Goal: Task Accomplishment & Management: Use online tool/utility

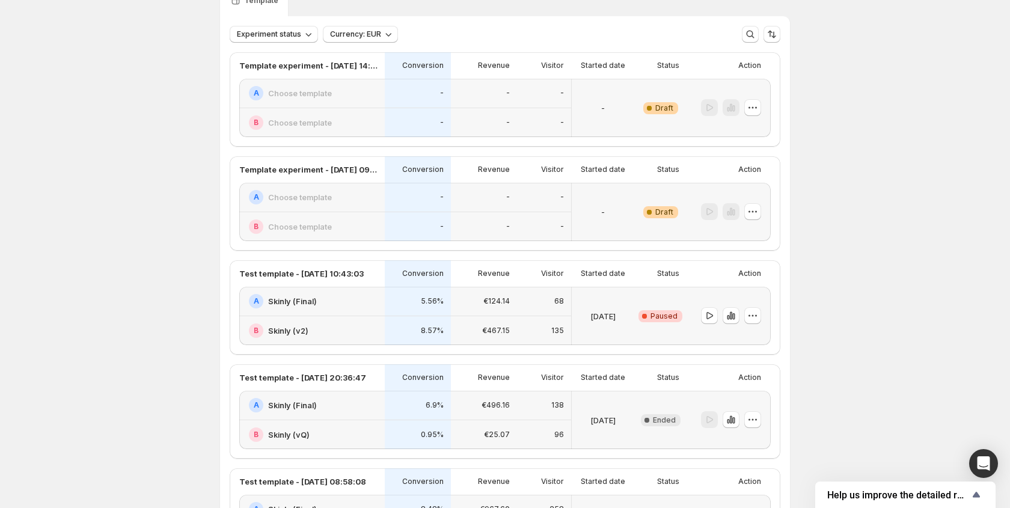
scroll to position [399, 0]
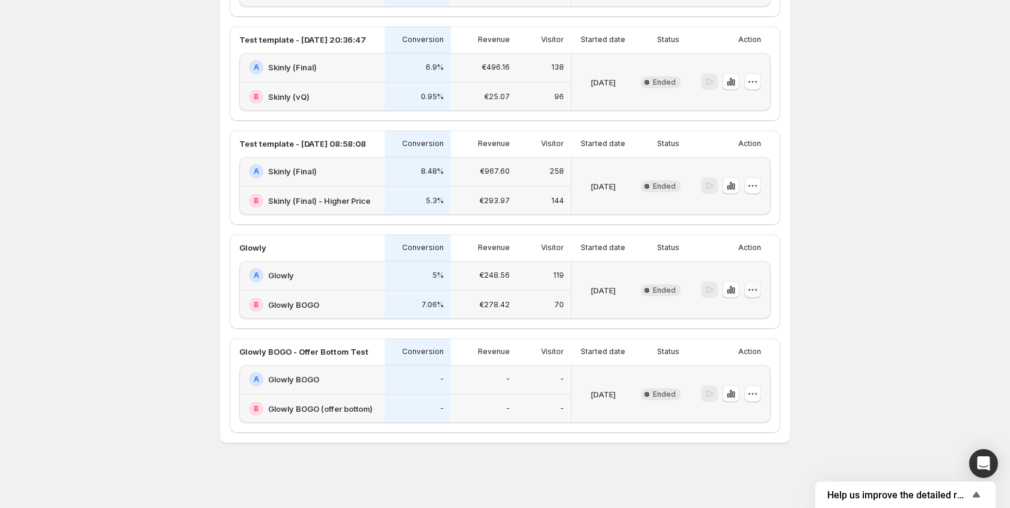
click at [755, 290] on icon "button" at bounding box center [752, 290] width 12 height 12
click at [745, 317] on span "Edit" at bounding box center [760, 315] width 58 height 12
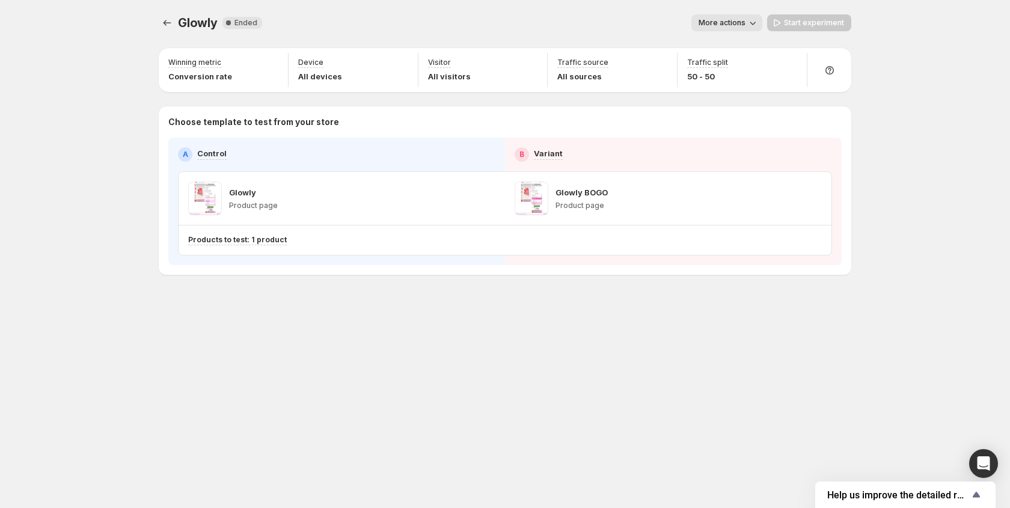
click at [750, 27] on icon "button" at bounding box center [752, 23] width 12 height 12
click at [550, 14] on div "More actions" at bounding box center [517, 22] width 490 height 17
click at [166, 23] on icon "Experiments" at bounding box center [167, 23] width 12 height 12
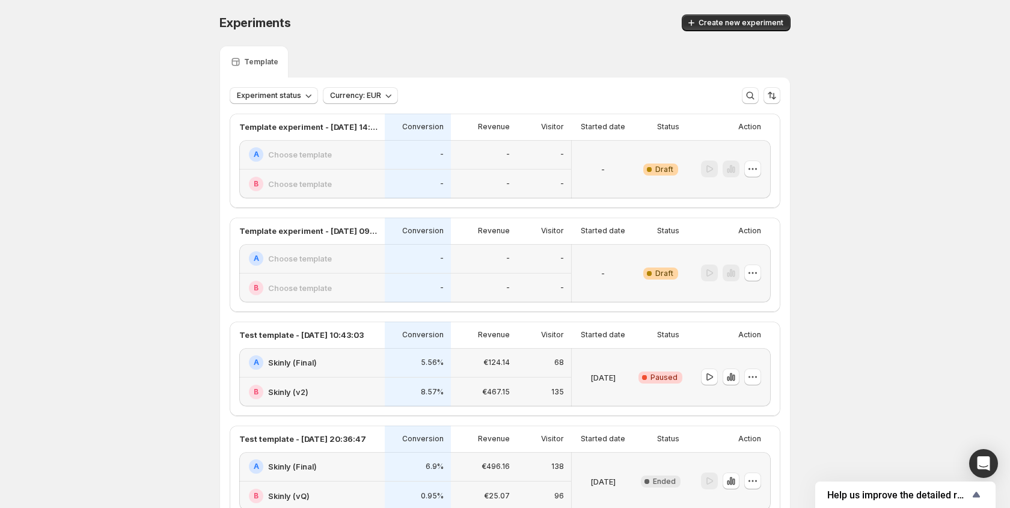
click at [726, 23] on span "Create new experiment" at bounding box center [740, 23] width 85 height 10
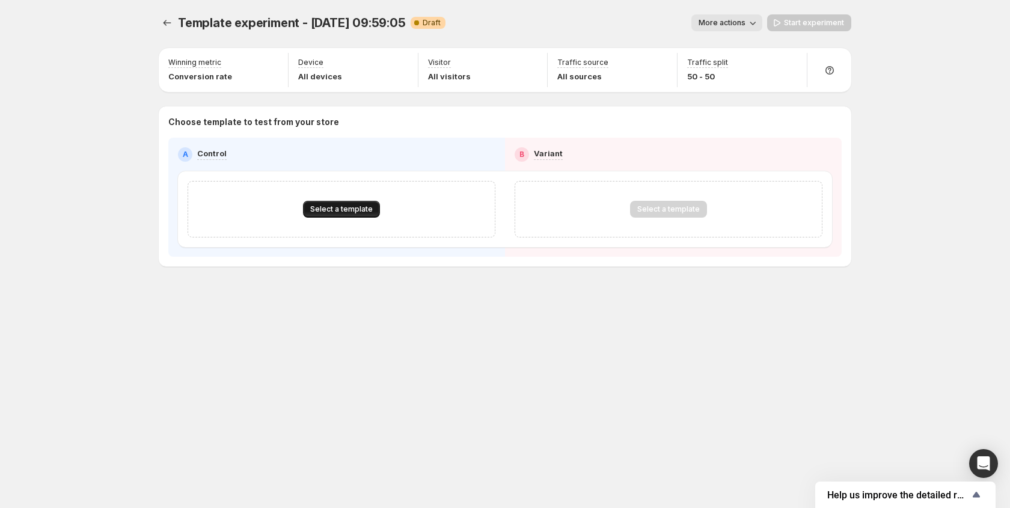
click at [334, 209] on span "Select a template" at bounding box center [341, 209] width 62 height 10
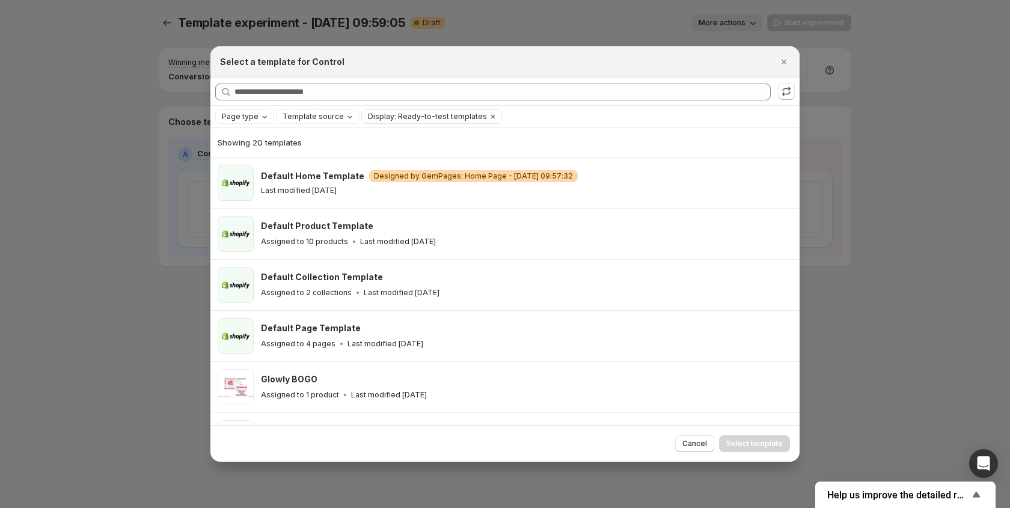
click at [312, 81] on div "Searching all templates" at bounding box center [504, 91] width 589 height 27
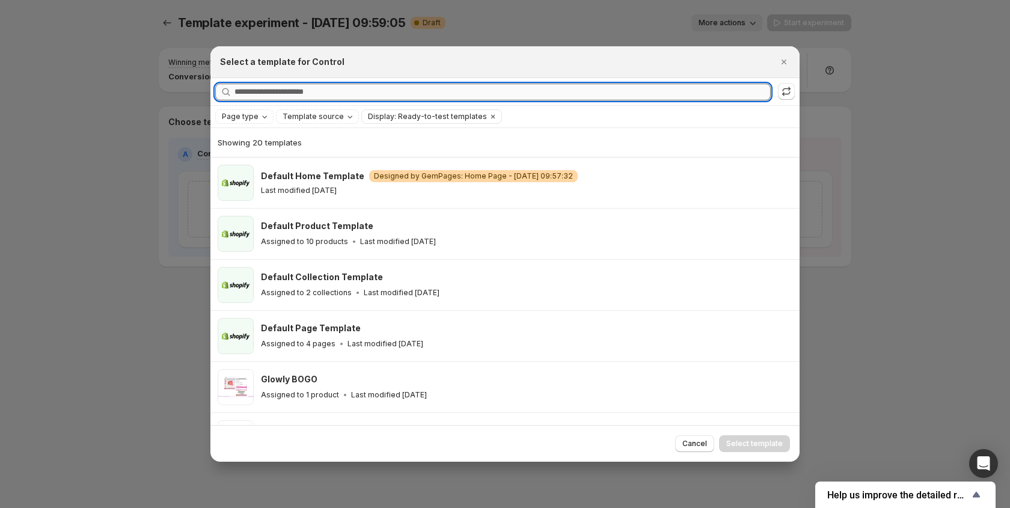
click at [311, 88] on input "Searching all templates" at bounding box center [502, 92] width 536 height 17
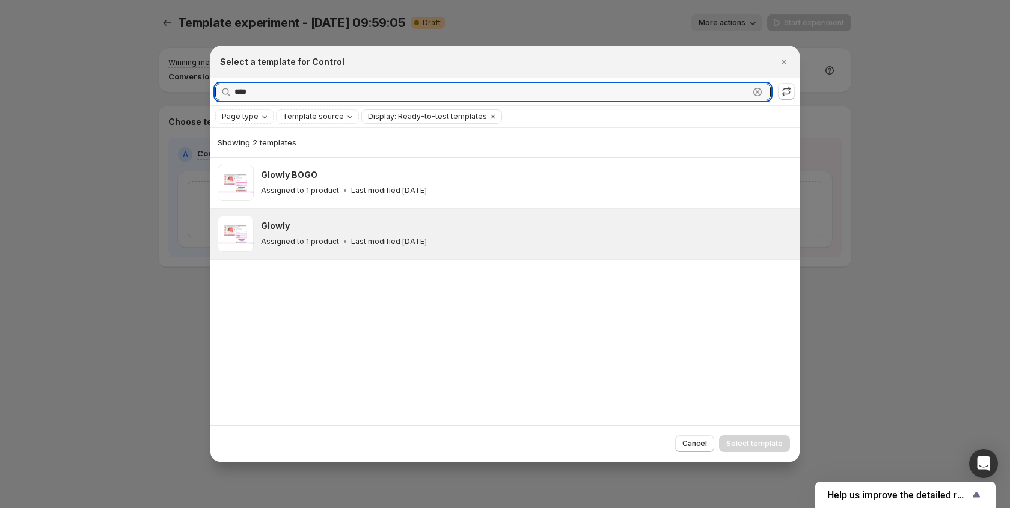
type input "****"
click at [340, 231] on div "Glowly" at bounding box center [525, 226] width 528 height 12
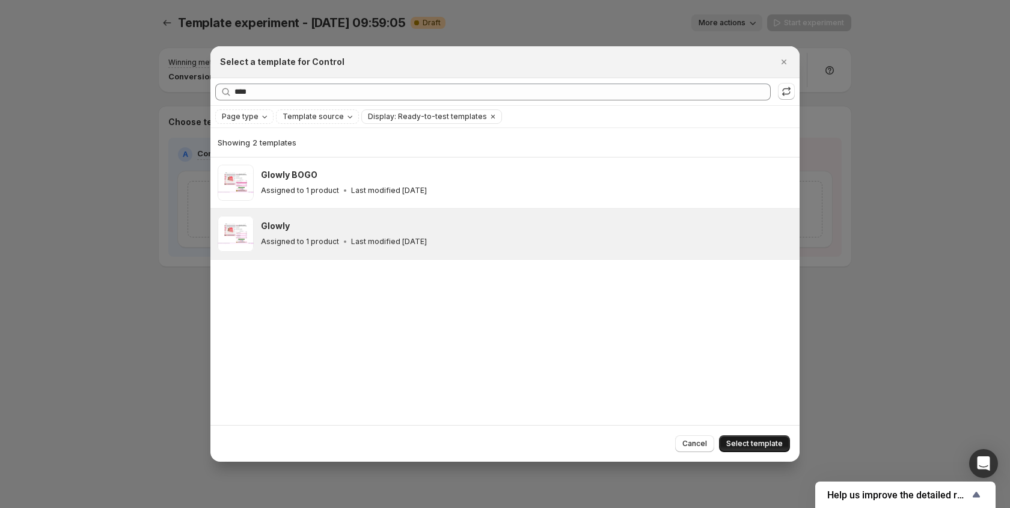
click at [748, 448] on span "Select template" at bounding box center [754, 444] width 56 height 10
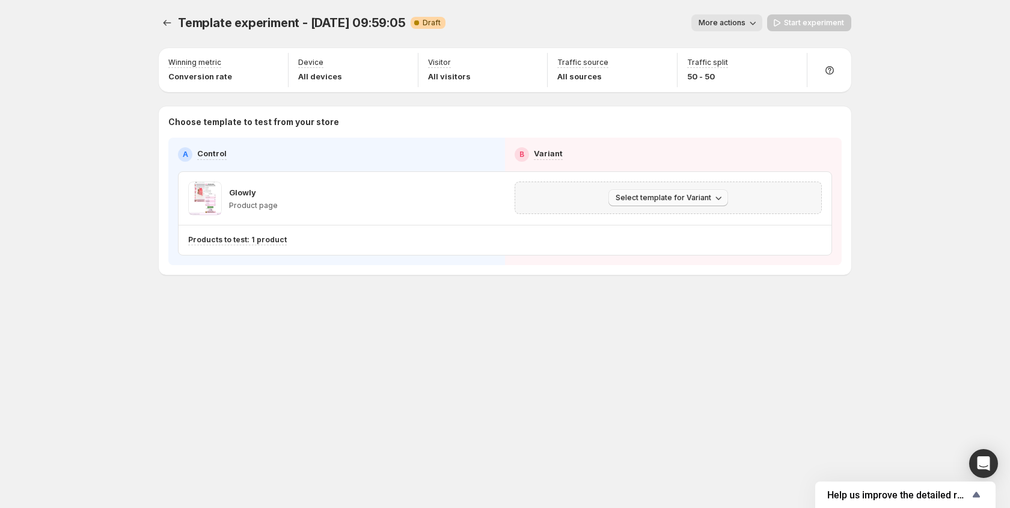
click at [704, 203] on button "Select template for Variant" at bounding box center [668, 197] width 120 height 17
click at [663, 228] on span "Select an existing template" at bounding box center [670, 223] width 123 height 12
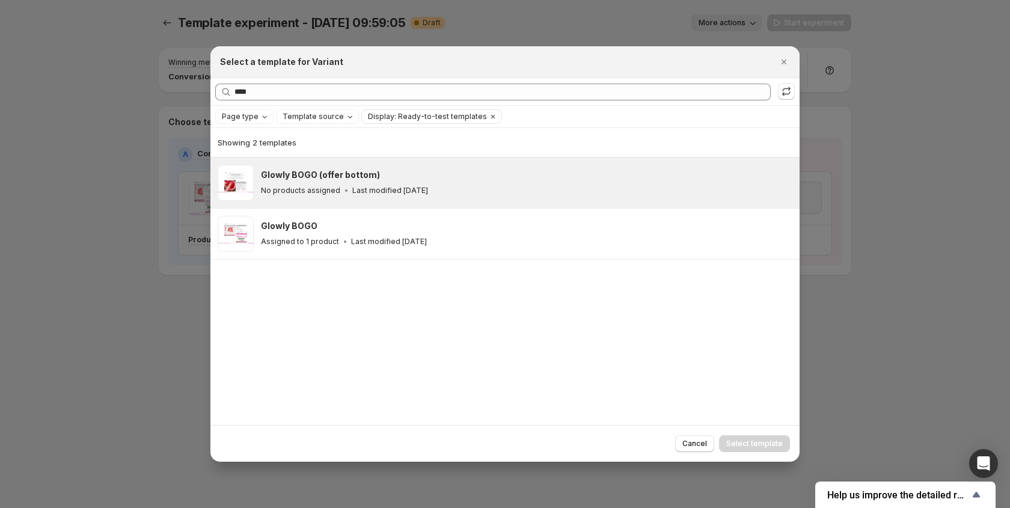
click at [380, 174] on div "Glowly BOGO (offer bottom)" at bounding box center [525, 175] width 528 height 12
click at [757, 443] on span "Select template" at bounding box center [754, 444] width 56 height 10
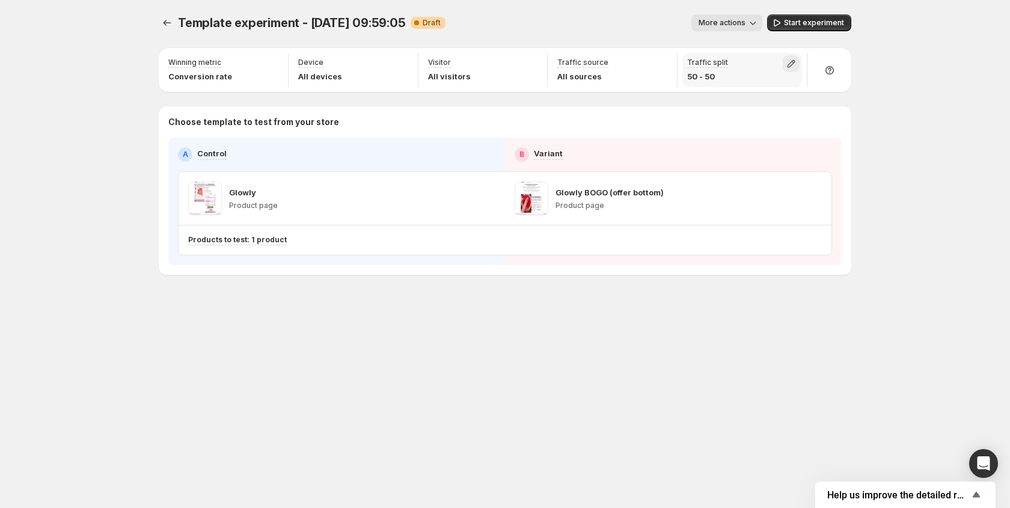
click at [787, 65] on icon "button" at bounding box center [791, 64] width 8 height 8
type input "**"
drag, startPoint x: 791, startPoint y: 91, endPoint x: 815, endPoint y: 91, distance: 24.6
click at [815, 91] on input "range" at bounding box center [790, 89] width 173 height 17
click at [885, 154] on div "Template experiment - [DATE] 09:59:05. This page is ready Template experiment -…" at bounding box center [505, 254] width 1010 height 508
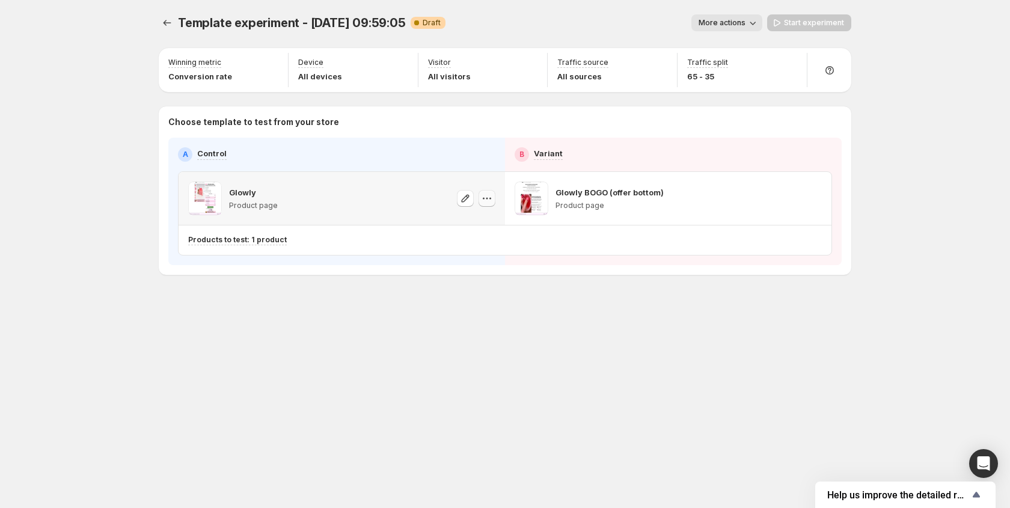
click at [481, 200] on icon "button" at bounding box center [487, 198] width 12 height 12
click at [768, 40] on div "Template experiment - [DATE] 09:59:05. This page is ready Template experiment -…" at bounding box center [505, 23] width 692 height 46
click at [733, 23] on span "More actions" at bounding box center [721, 23] width 47 height 10
click at [555, 20] on div "More actions" at bounding box center [608, 22] width 307 height 17
click at [397, 225] on div "Products to test: 1 product" at bounding box center [504, 240] width 653 height 30
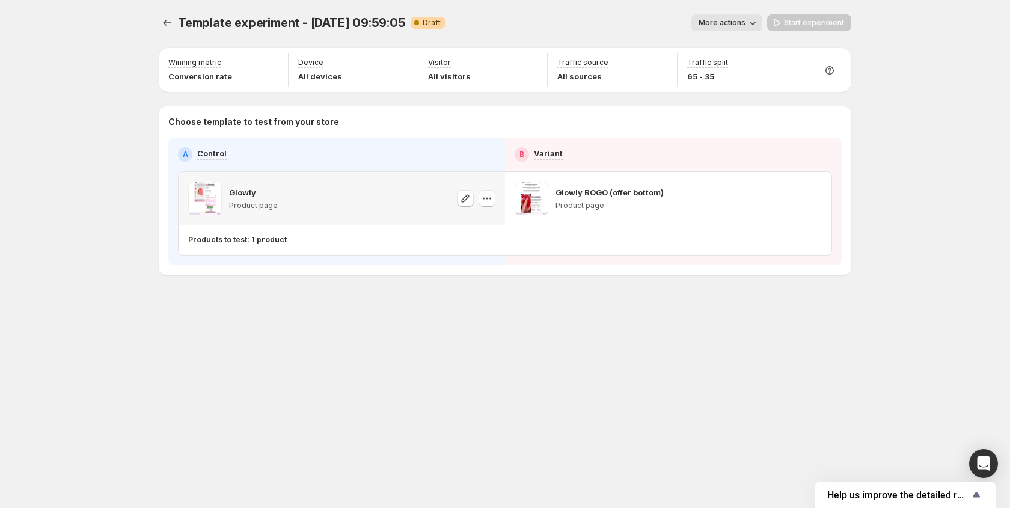
click at [466, 206] on span at bounding box center [465, 198] width 17 height 17
click at [463, 200] on icon "button" at bounding box center [465, 198] width 12 height 12
click at [815, 27] on div "Start experiment" at bounding box center [809, 22] width 84 height 17
click at [791, 25] on div "Start experiment" at bounding box center [809, 22] width 84 height 17
click at [745, 24] on span "More actions" at bounding box center [721, 23] width 47 height 10
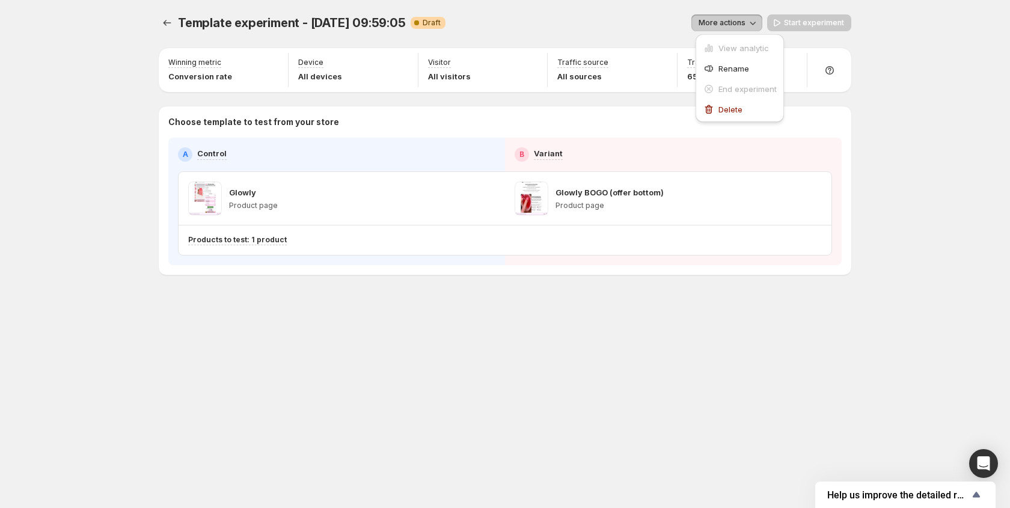
click at [745, 24] on span "More actions" at bounding box center [721, 23] width 47 height 10
click at [798, 26] on div "Start experiment" at bounding box center [809, 22] width 84 height 17
click at [794, 66] on icon "button" at bounding box center [791, 64] width 12 height 12
type input "**"
click at [811, 91] on input "range" at bounding box center [790, 89] width 173 height 17
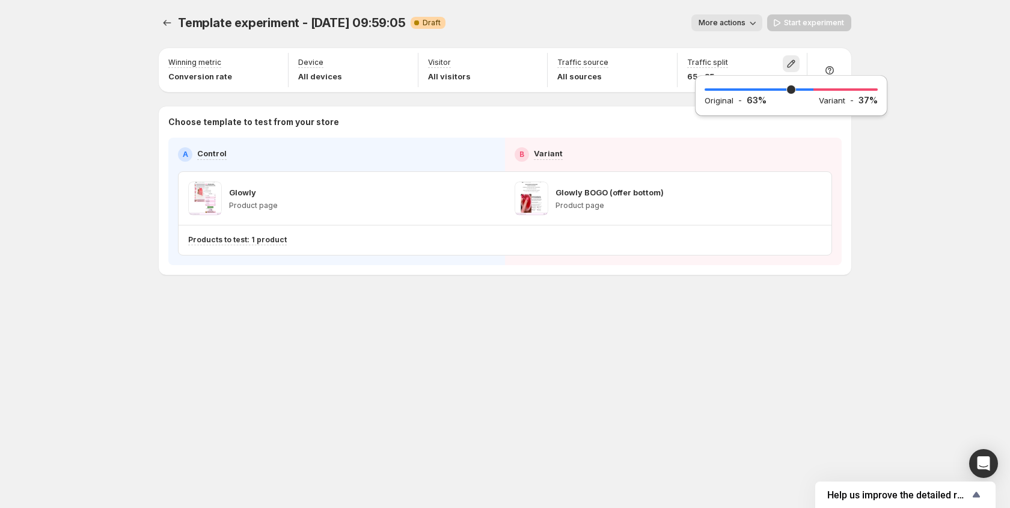
click at [898, 97] on div "Template experiment - [DATE] 09:59:05. This page is ready Template experiment -…" at bounding box center [505, 254] width 1010 height 508
click at [813, 24] on div "Start experiment" at bounding box center [809, 22] width 84 height 17
click at [796, 23] on div "Start experiment" at bounding box center [809, 22] width 84 height 17
click at [276, 67] on icon "button" at bounding box center [272, 64] width 12 height 12
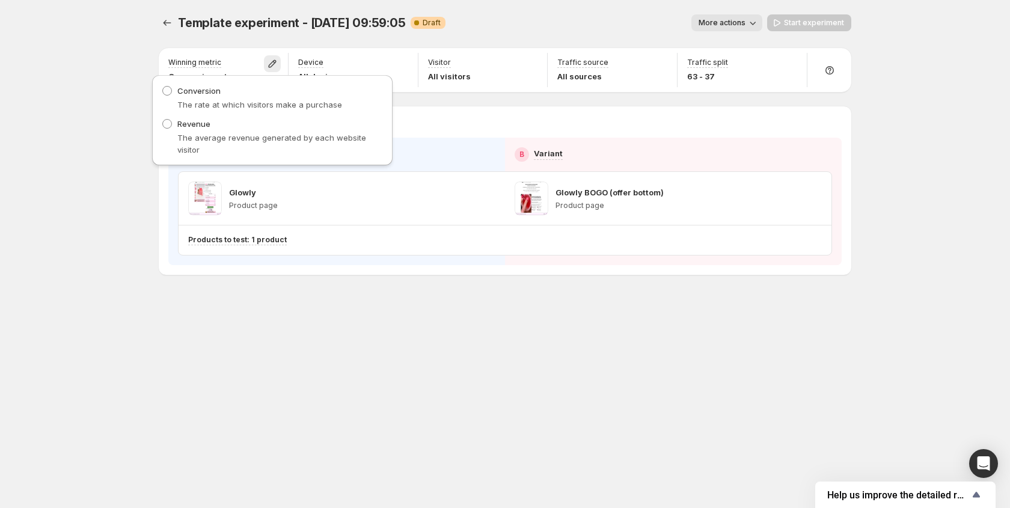
click at [238, 126] on div "Revenue The average revenue generated by each website visitor" at bounding box center [272, 137] width 221 height 38
click at [175, 130] on div "Revenue The average revenue generated by each website visitor" at bounding box center [272, 137] width 221 height 38
click at [166, 127] on span at bounding box center [167, 124] width 10 height 10
click at [402, 135] on div "Choose template to test from your store A Control B Variant Glowly Product page…" at bounding box center [504, 190] width 673 height 149
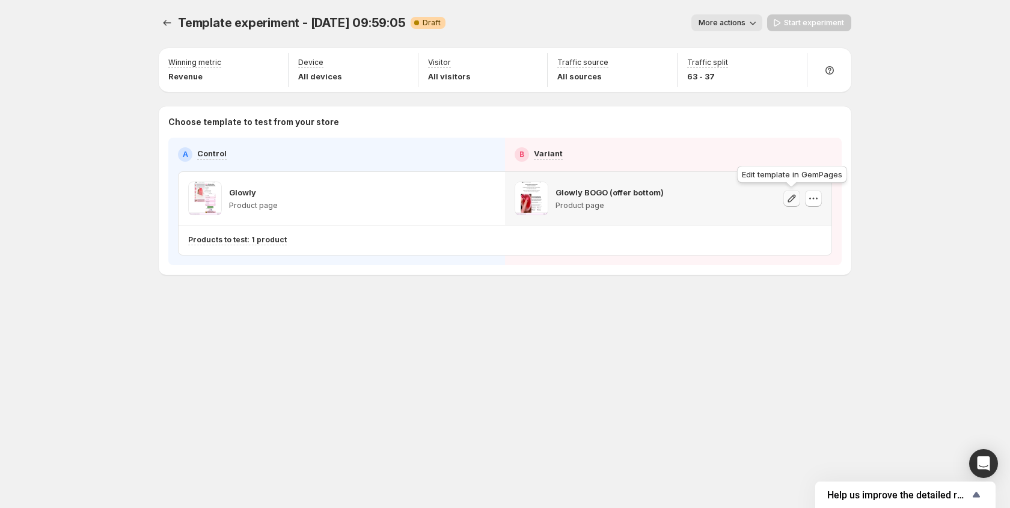
click at [794, 200] on icon "button" at bounding box center [791, 198] width 12 height 12
click at [817, 197] on icon "button" at bounding box center [813, 198] width 12 height 12
click at [827, 225] on span "Change template" at bounding box center [813, 224] width 65 height 10
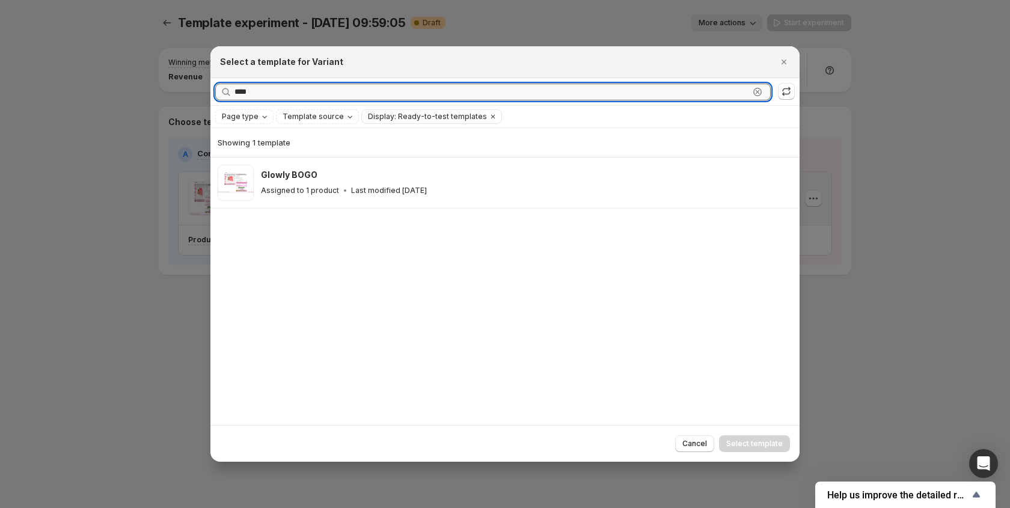
click at [293, 88] on input "****" at bounding box center [491, 92] width 514 height 17
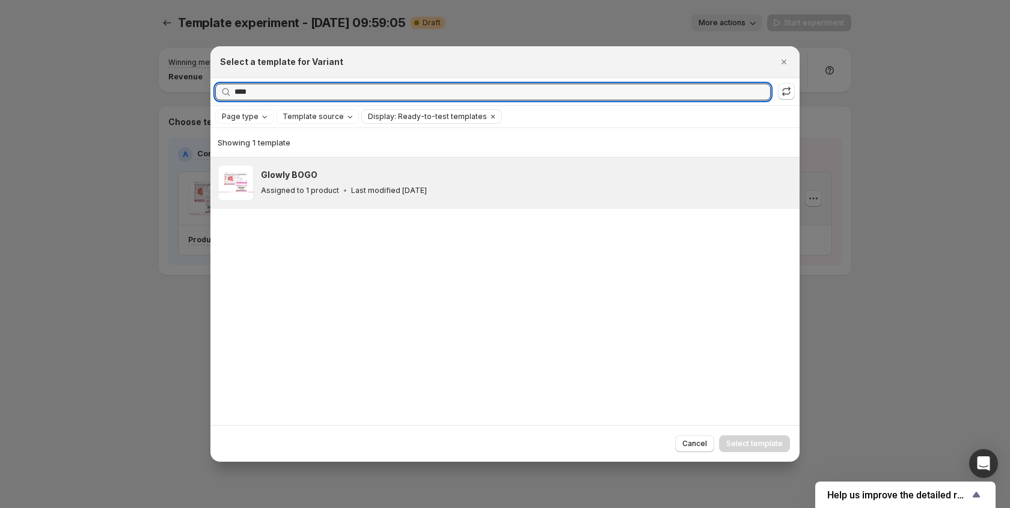
click at [325, 198] on div "Glowly BOGO Assigned to 1 product Last modified [DATE]" at bounding box center [526, 183] width 531 height 36
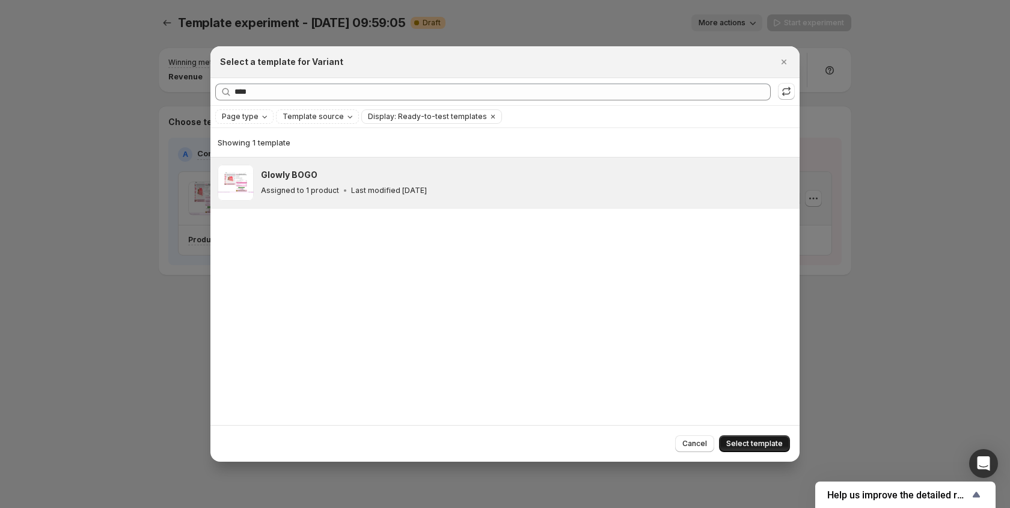
click at [771, 447] on span "Select template" at bounding box center [754, 444] width 56 height 10
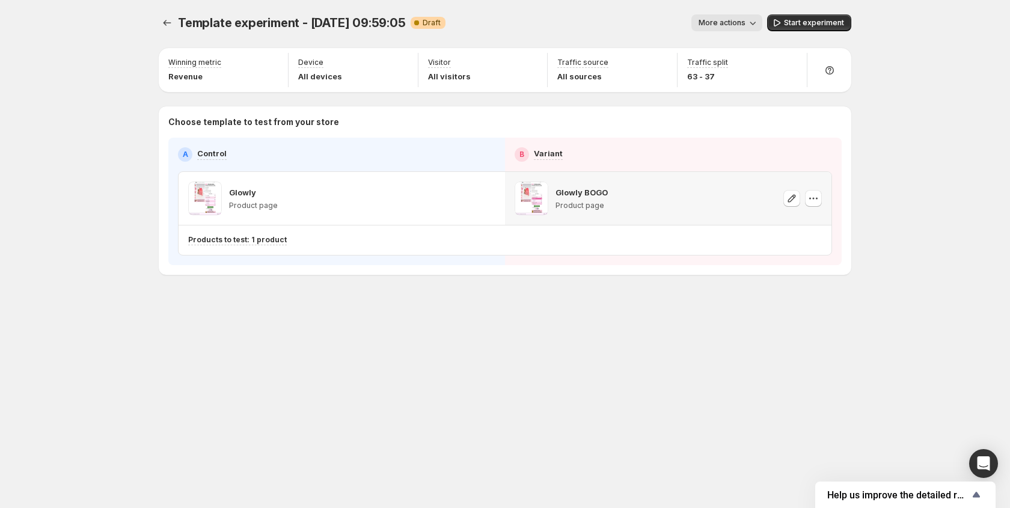
click at [655, 324] on div "Template experiment - [DATE] 09:59:05. This page is ready Template experiment -…" at bounding box center [504, 170] width 721 height 340
click at [824, 27] on span "Start experiment" at bounding box center [814, 23] width 60 height 10
click at [814, 197] on icon "button" at bounding box center [813, 198] width 12 height 12
drag, startPoint x: 347, startPoint y: 283, endPoint x: 351, endPoint y: 276, distance: 7.5
click at [347, 282] on div "Template experiment - [DATE] 09:59:05. This page is ready Template experiment -…" at bounding box center [504, 170] width 721 height 340
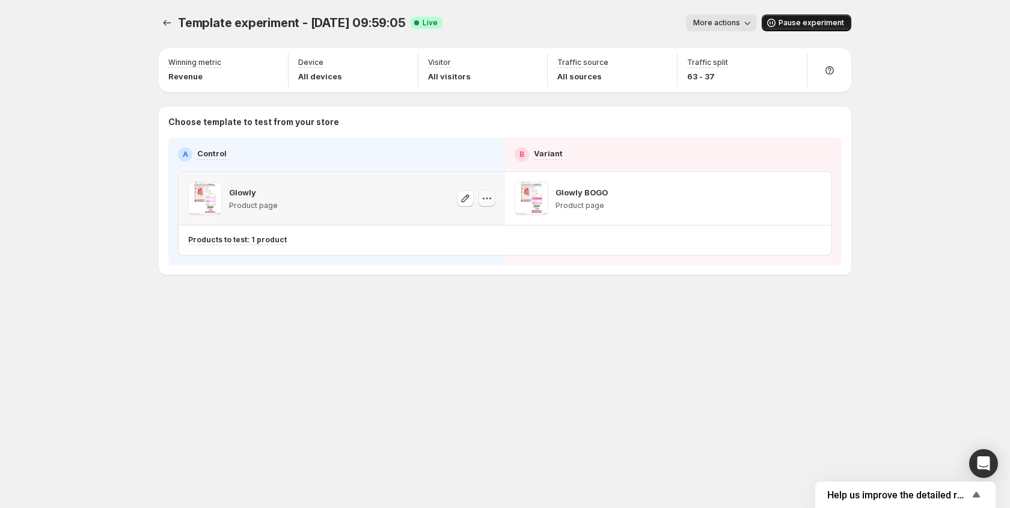
click at [482, 201] on icon "button" at bounding box center [487, 198] width 12 height 12
drag, startPoint x: 233, startPoint y: 292, endPoint x: 258, endPoint y: 108, distance: 185.7
click at [239, 272] on div "Template experiment - [DATE] 09:59:05. This page is ready Template experiment -…" at bounding box center [504, 170] width 721 height 340
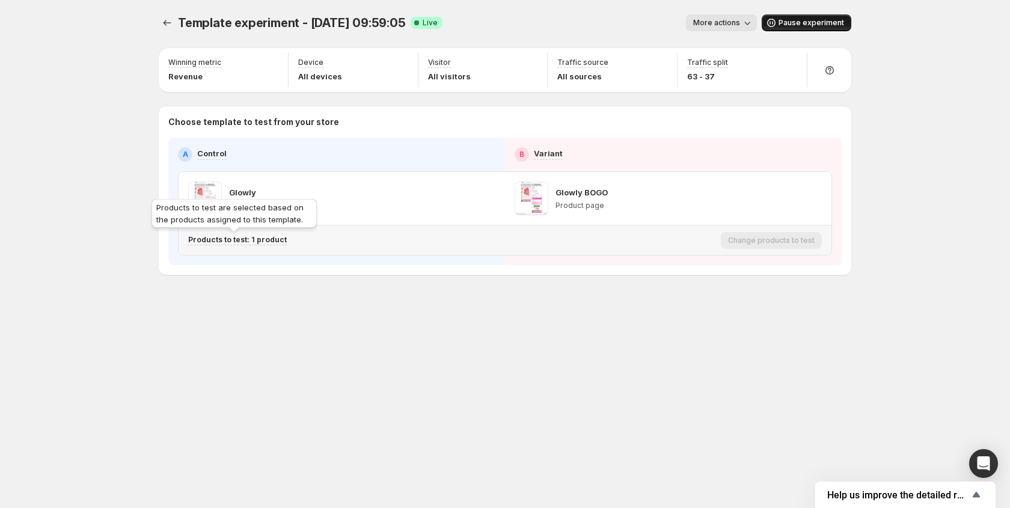
click at [261, 242] on p "Products to test: 1 product" at bounding box center [237, 240] width 99 height 10
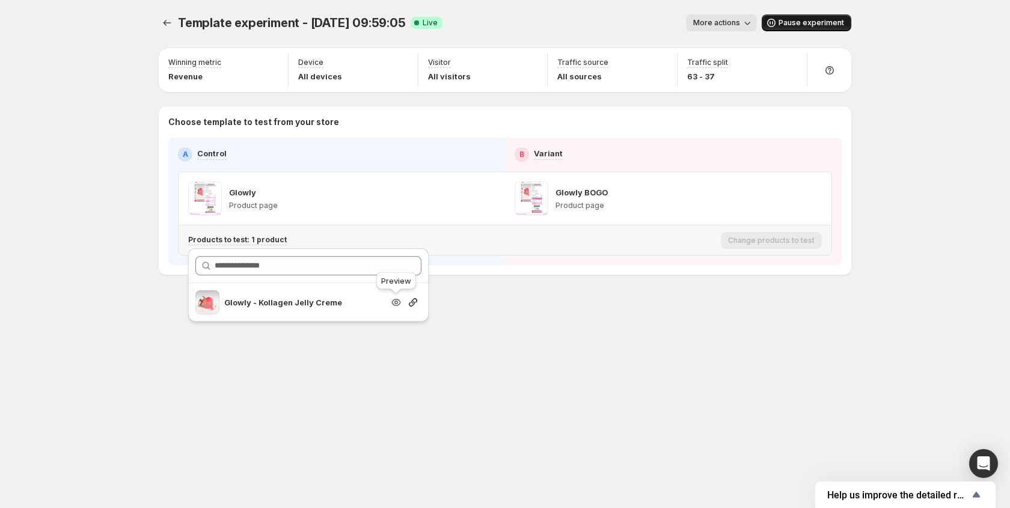
click at [400, 303] on icon "Search for and select a customer segment" at bounding box center [396, 302] width 12 height 12
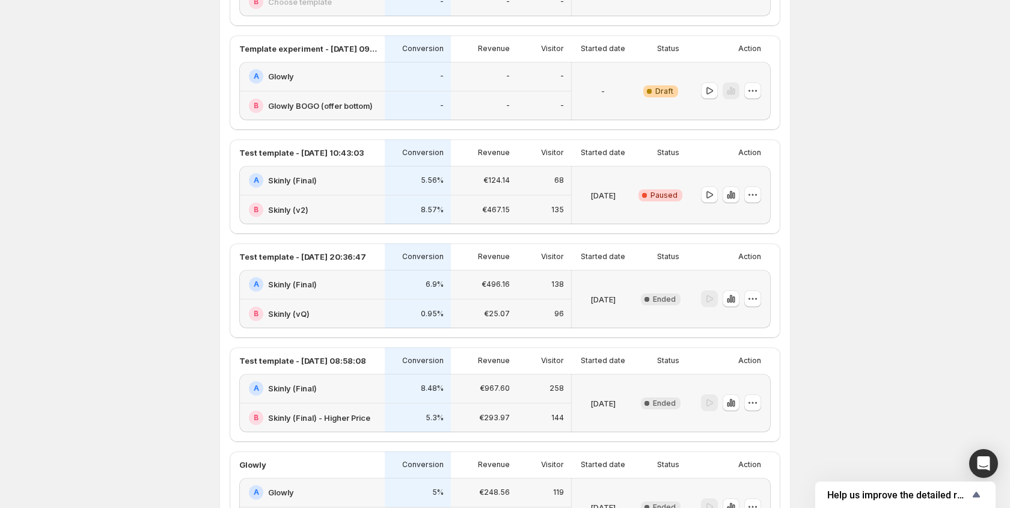
scroll to position [265, 0]
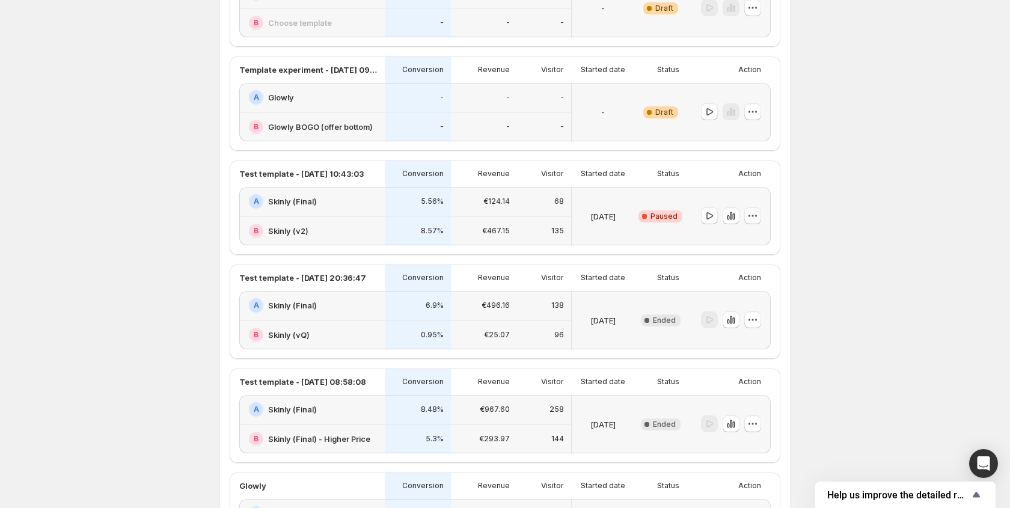
click at [751, 218] on icon "button" at bounding box center [752, 216] width 12 height 12
click at [814, 189] on div "Experiments. This page is ready Experiments Create new experiment Template Expe…" at bounding box center [505, 240] width 1010 height 1011
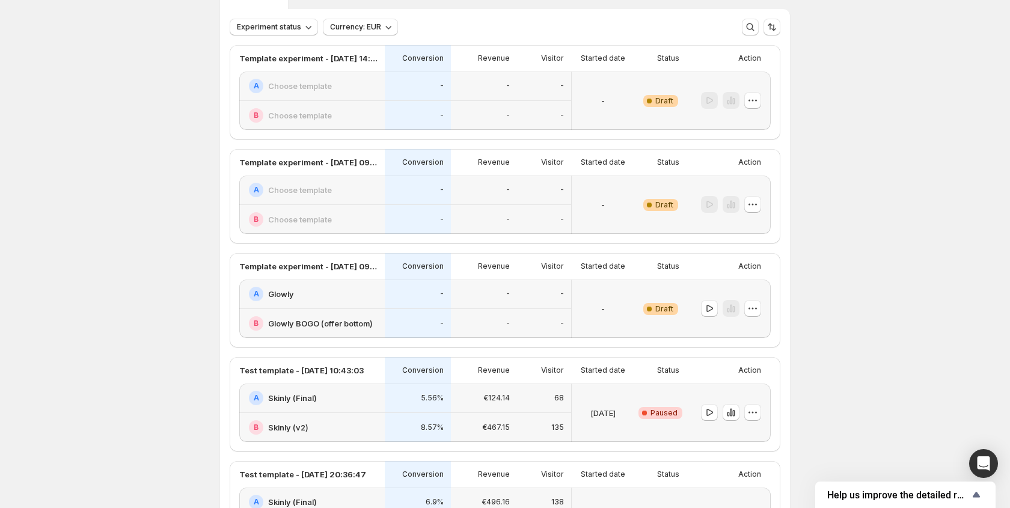
scroll to position [65, 0]
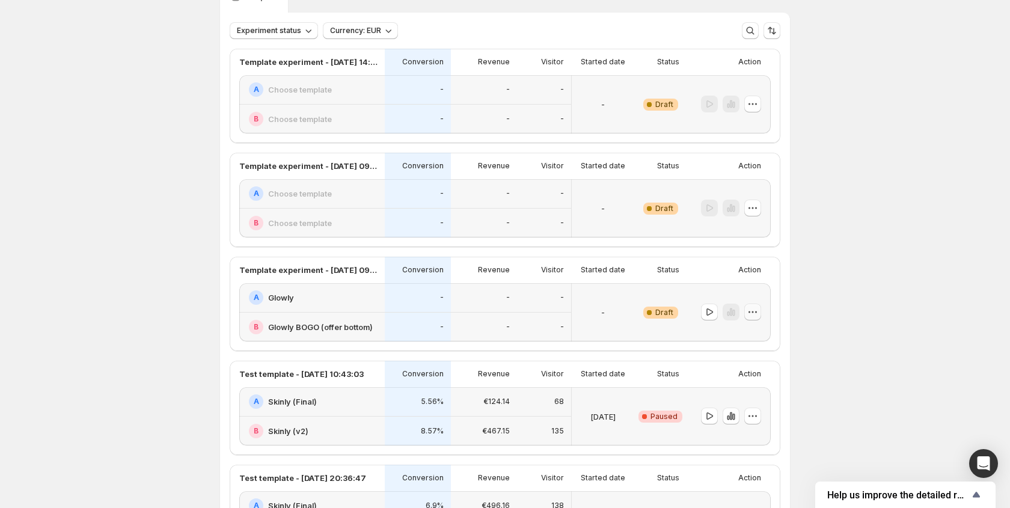
click at [756, 318] on button "button" at bounding box center [752, 311] width 17 height 17
click at [836, 285] on div "Experiments. This page is ready Experiments Create new experiment Template Expe…" at bounding box center [505, 440] width 1010 height 1011
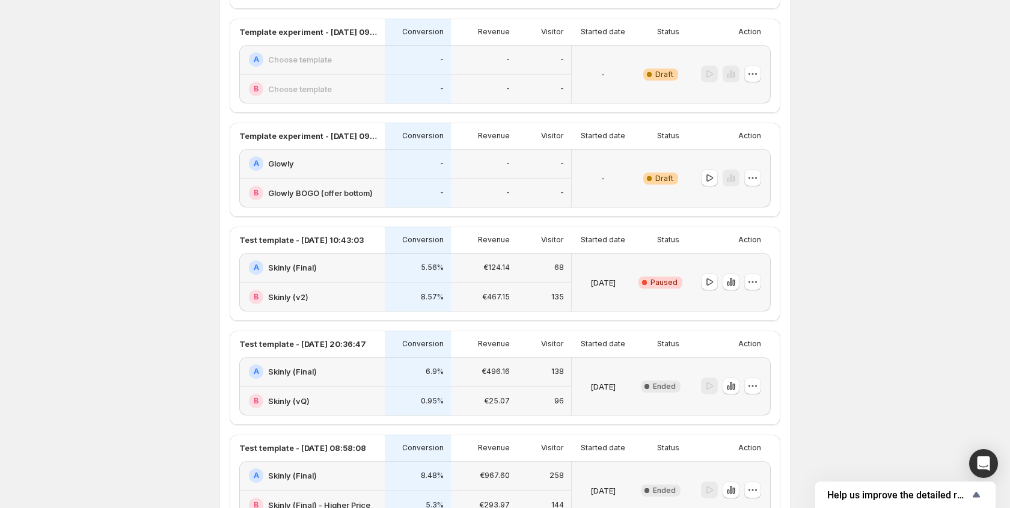
scroll to position [180, 0]
